Goal: Navigation & Orientation: Find specific page/section

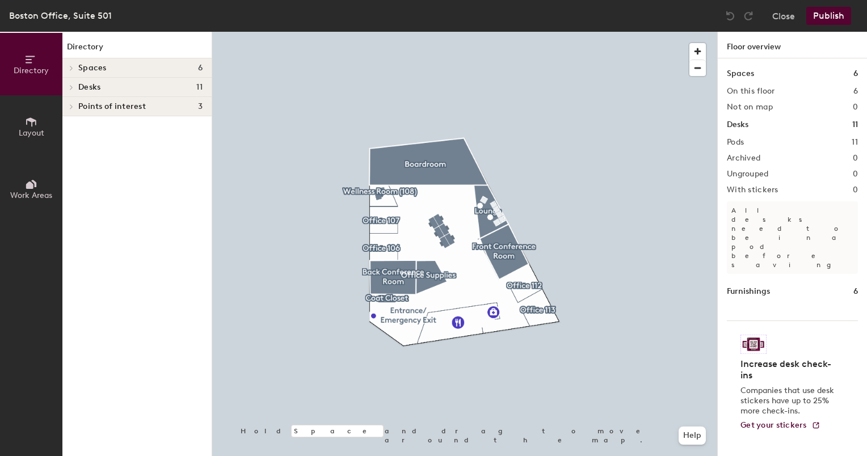
click at [91, 68] on span "Spaces" at bounding box center [92, 68] width 28 height 9
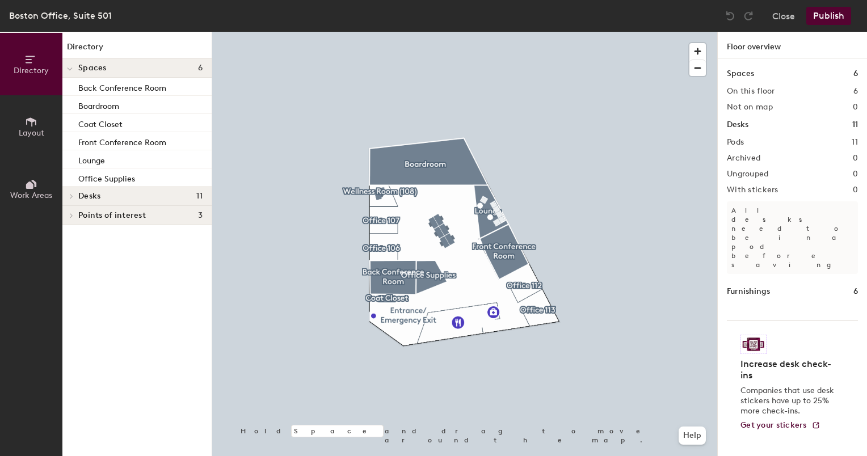
click at [95, 200] on div "Desks 11" at bounding box center [136, 196] width 149 height 19
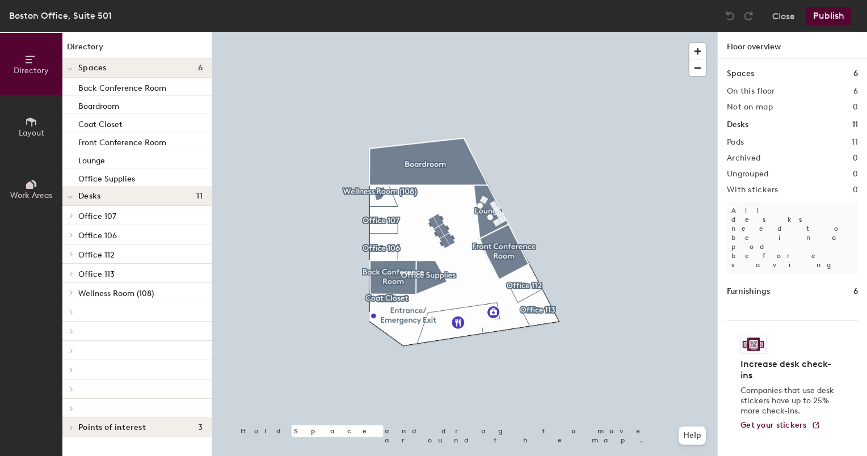
click at [99, 275] on span "Office 113" at bounding box center [96, 275] width 36 height 10
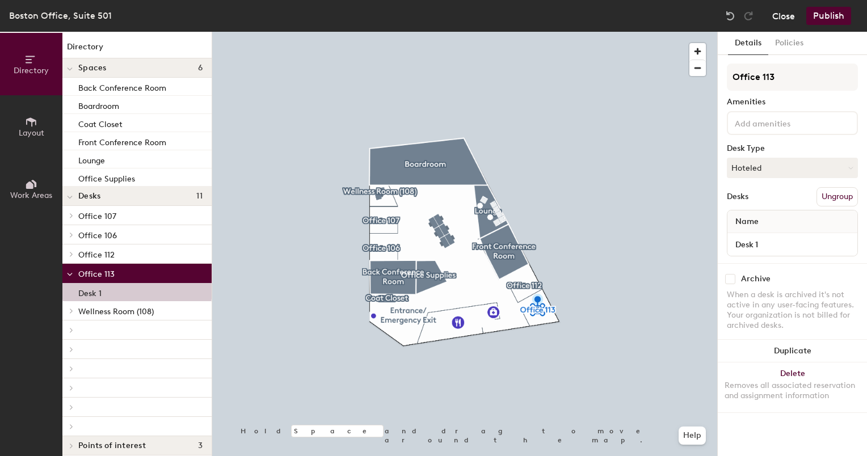
click at [785, 19] on button "Close" at bounding box center [783, 16] width 23 height 18
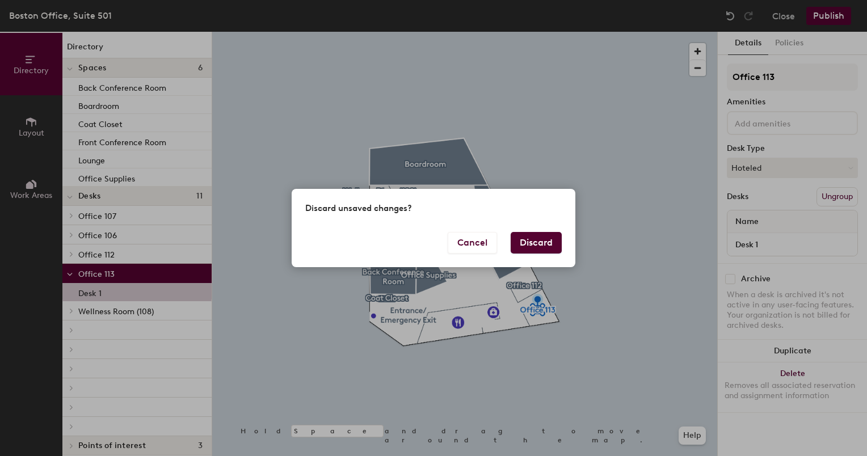
click at [543, 240] on button "Discard" at bounding box center [536, 243] width 51 height 22
